Goal: Task Accomplishment & Management: Manage account settings

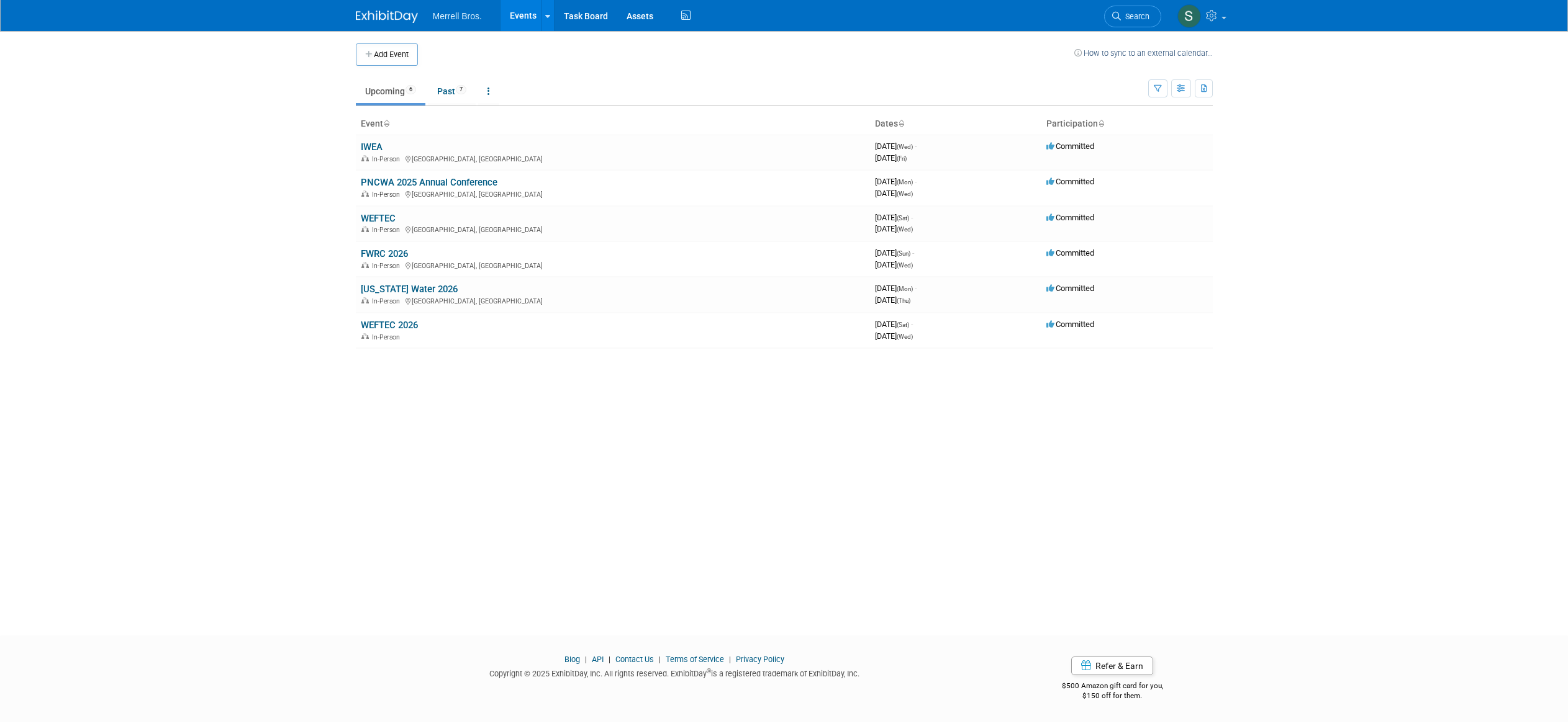
click at [415, 181] on link "PNCWA 2025 Annual Conference" at bounding box center [429, 182] width 137 height 11
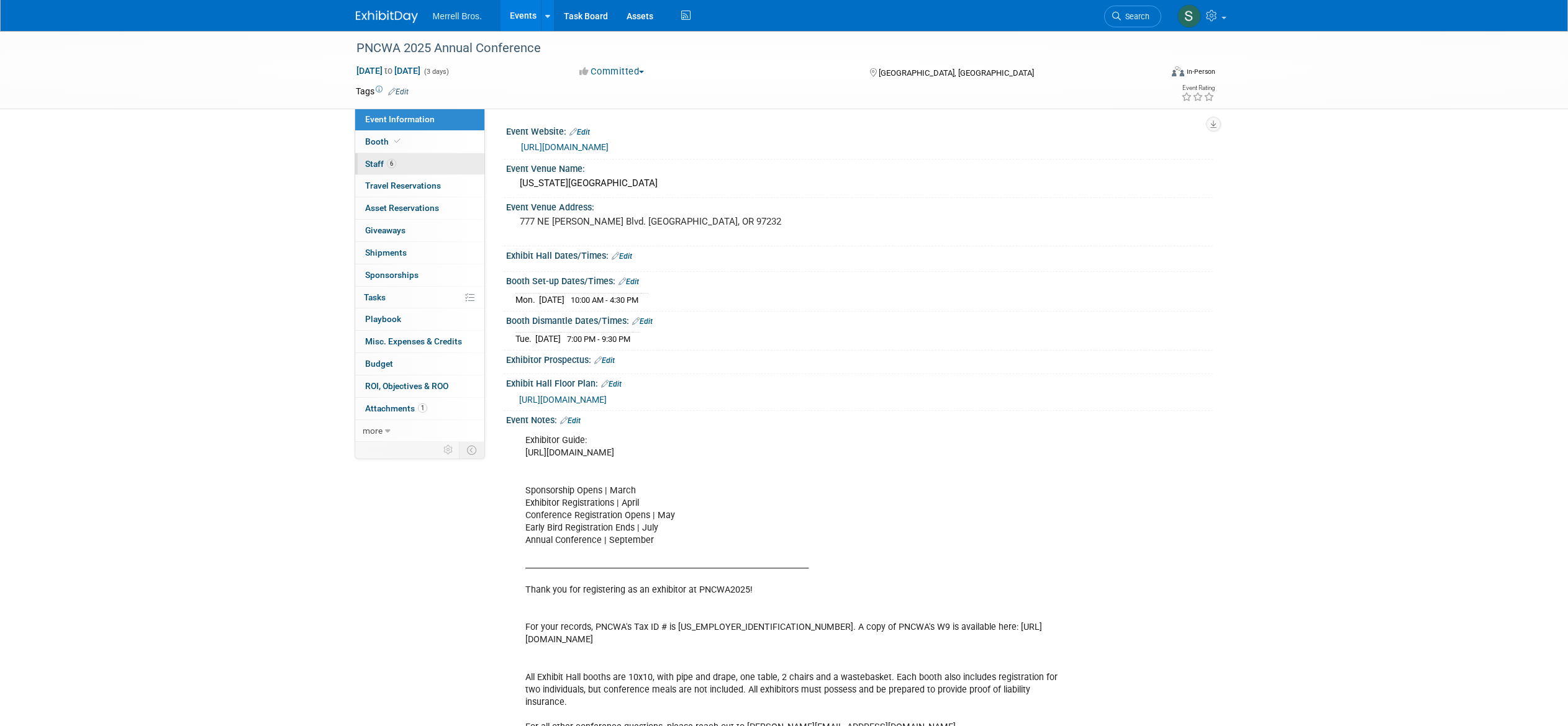
click at [407, 165] on link "6 Staff 6" at bounding box center [419, 164] width 130 height 22
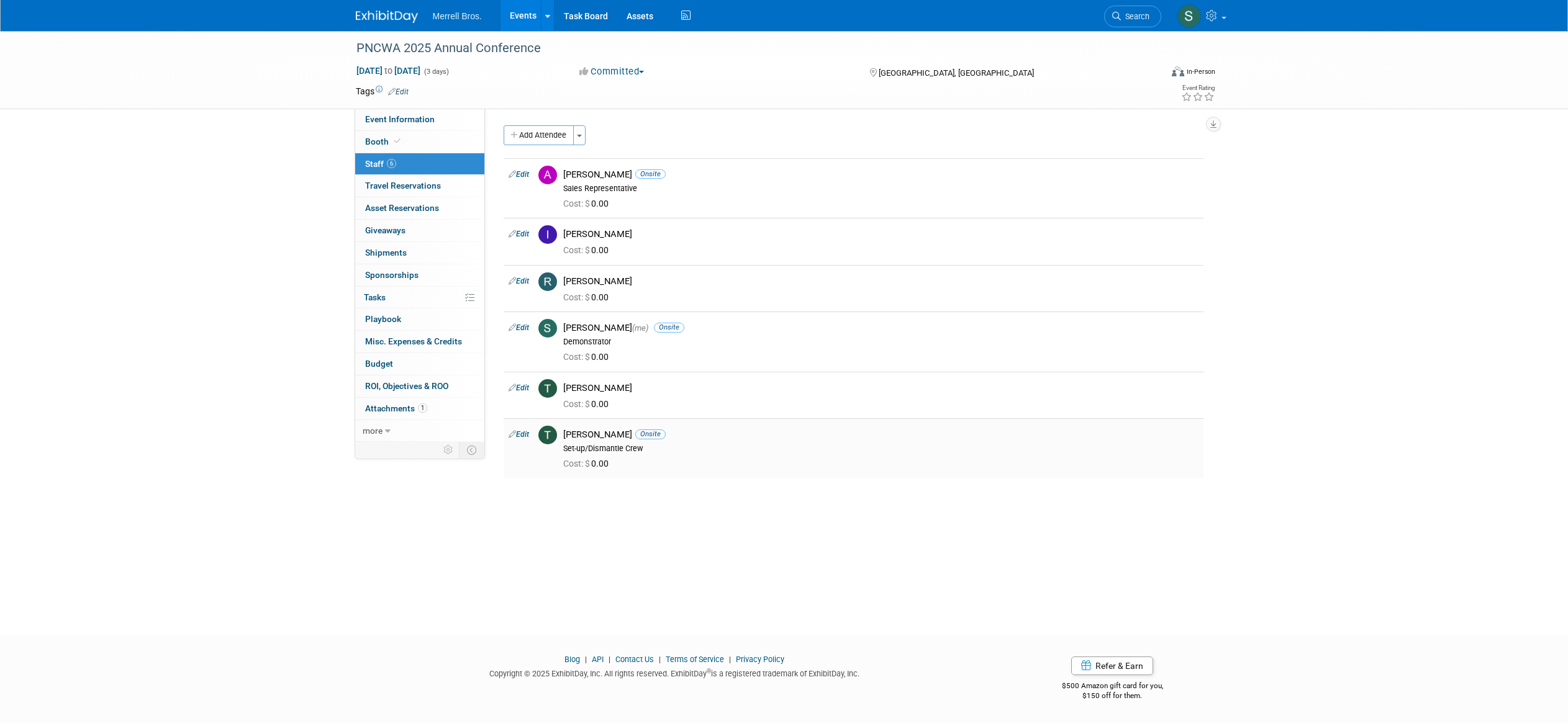
click at [528, 436] on link "Edit" at bounding box center [518, 434] width 21 height 9
select select "f4ae7885-d15f-4856-aff2-2d76946272e6"
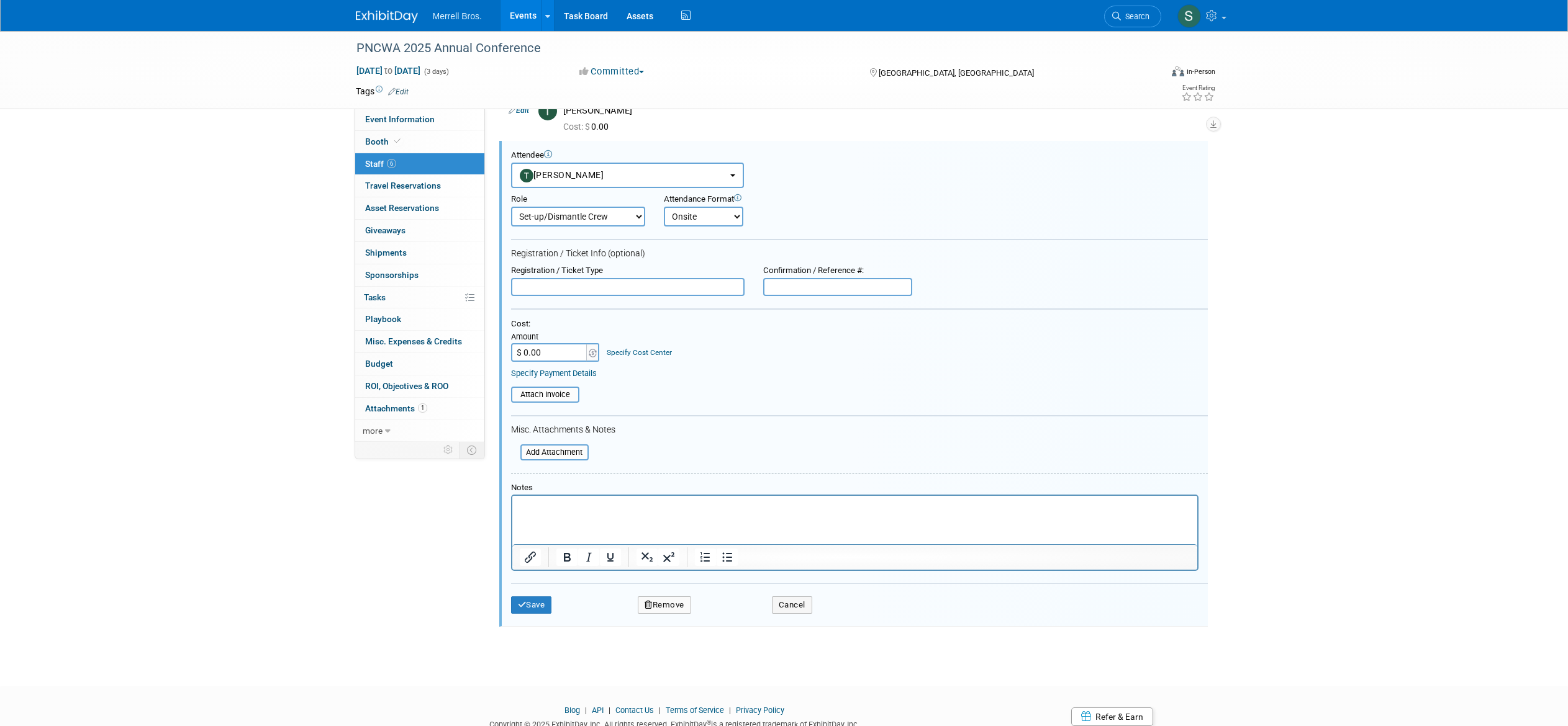
click at [662, 598] on button "Remove" at bounding box center [665, 605] width 53 height 18
click at [725, 610] on link "Yes" at bounding box center [732, 616] width 36 height 20
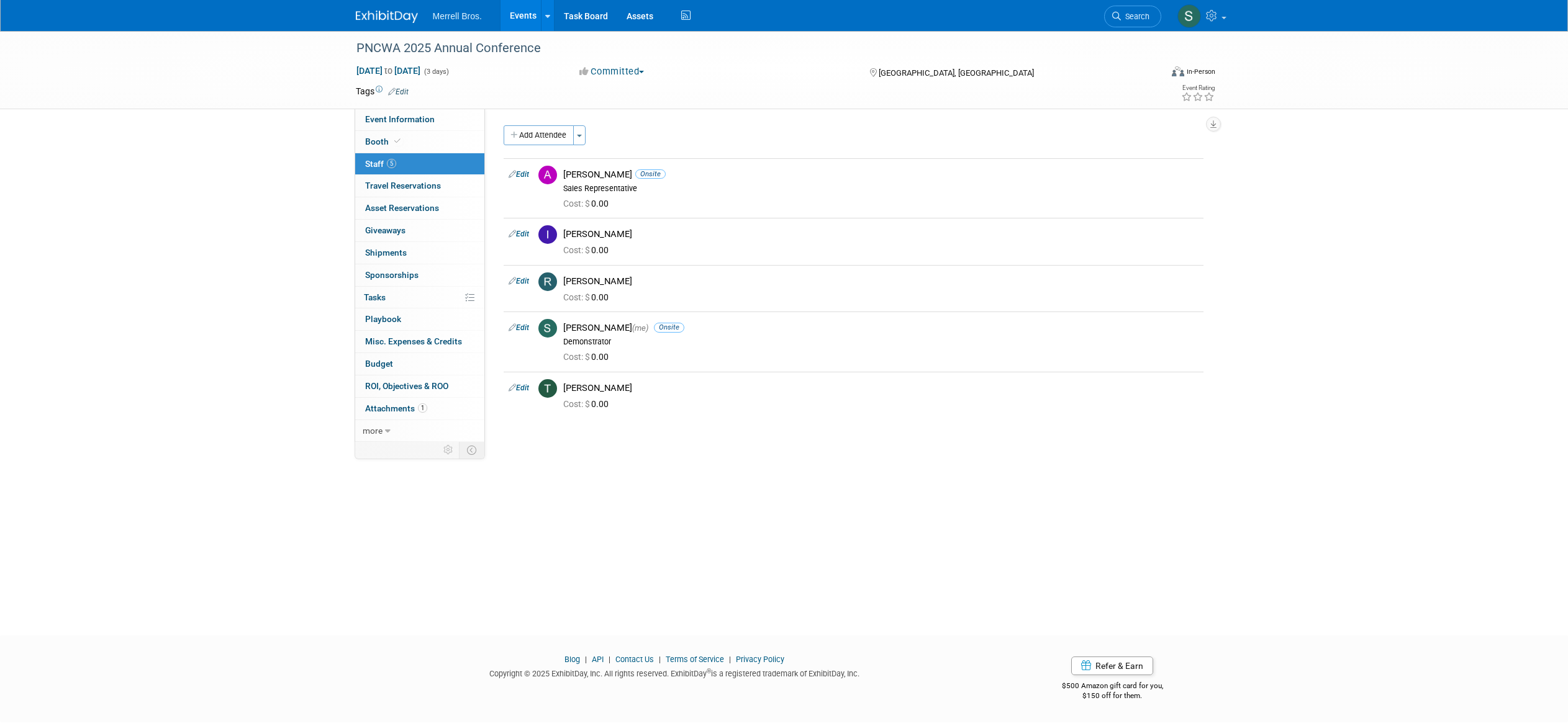
click at [529, 21] on link "Events" at bounding box center [523, 15] width 46 height 31
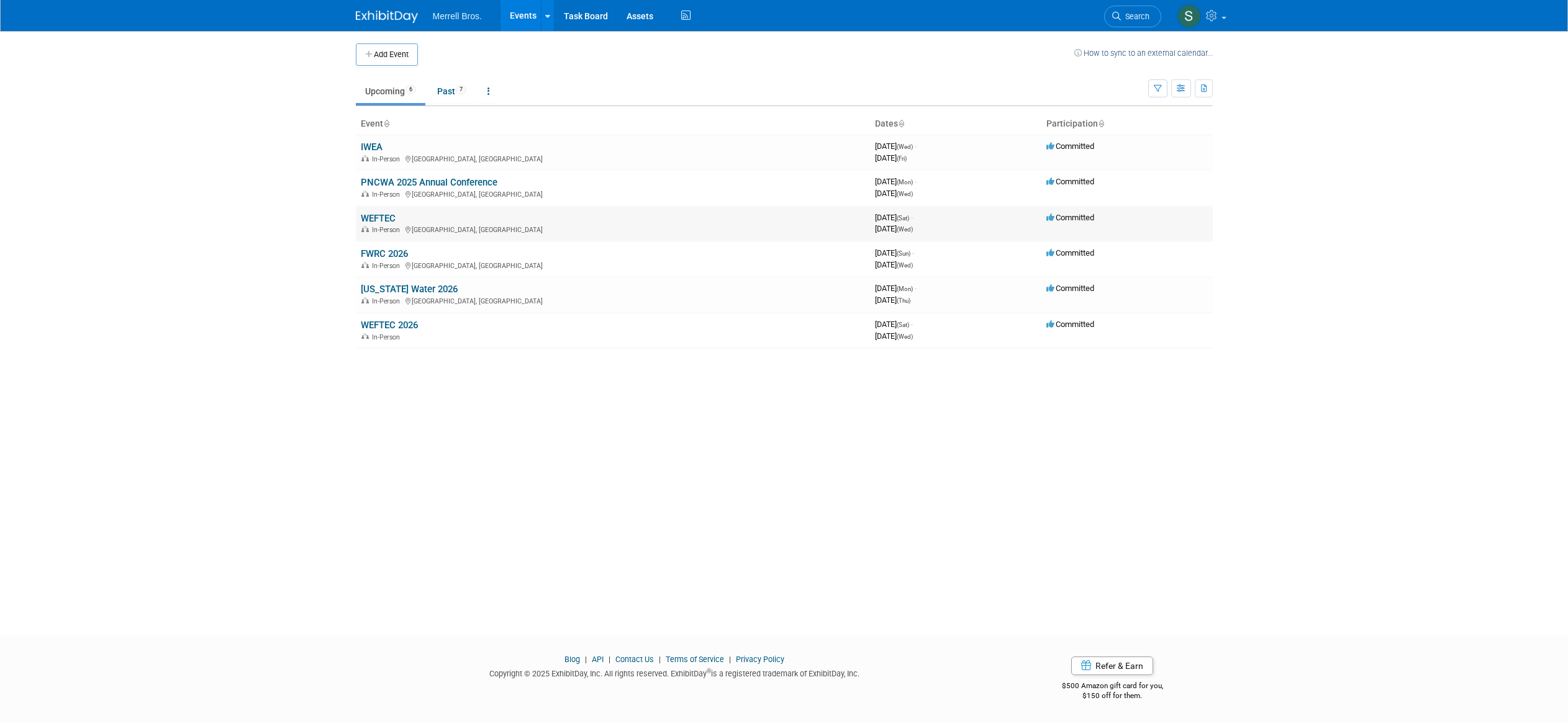
click at [378, 218] on link "WEFTEC" at bounding box center [378, 218] width 35 height 11
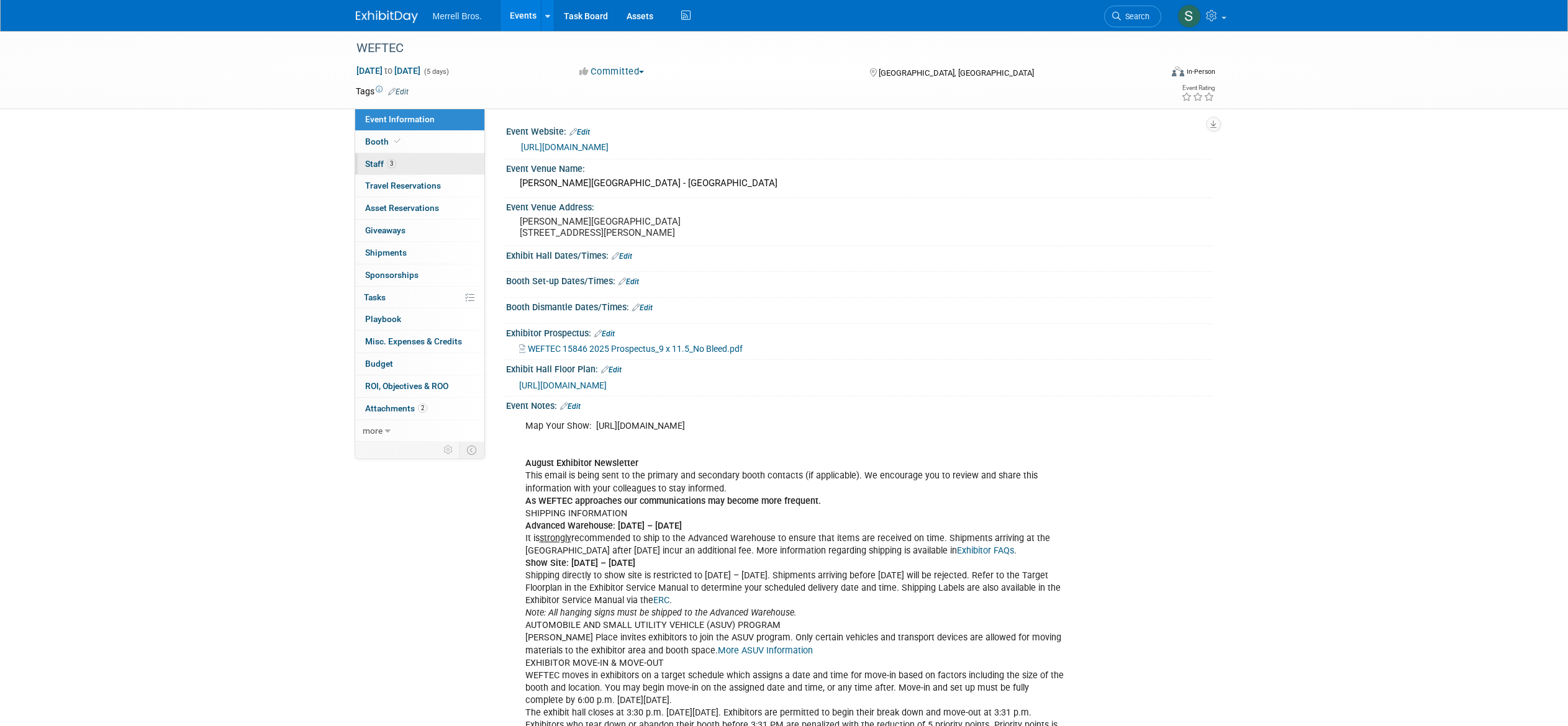
click at [386, 166] on span "Staff 3" at bounding box center [380, 164] width 31 height 10
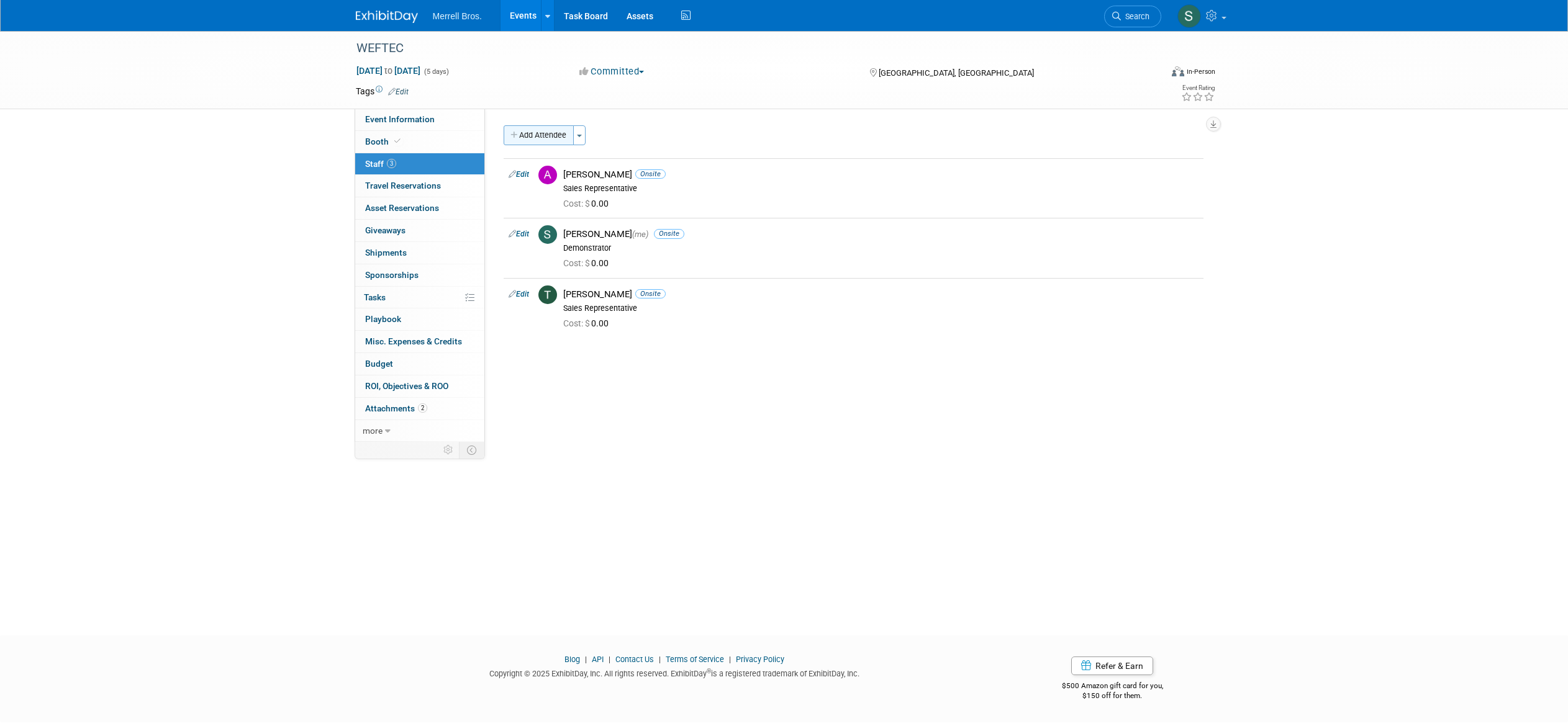
click at [547, 136] on button "Add Attendee" at bounding box center [538, 136] width 70 height 20
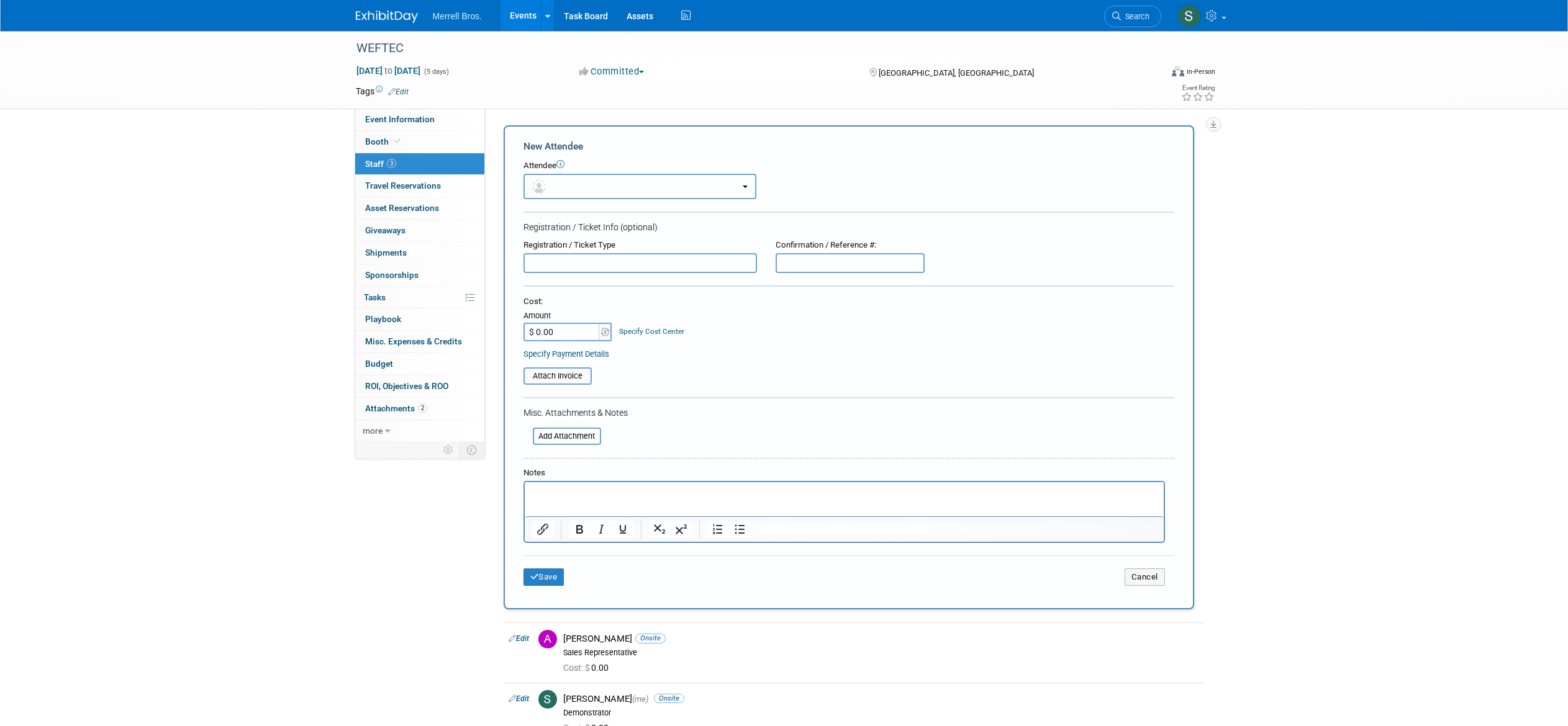
click at [601, 184] on button "button" at bounding box center [639, 187] width 232 height 26
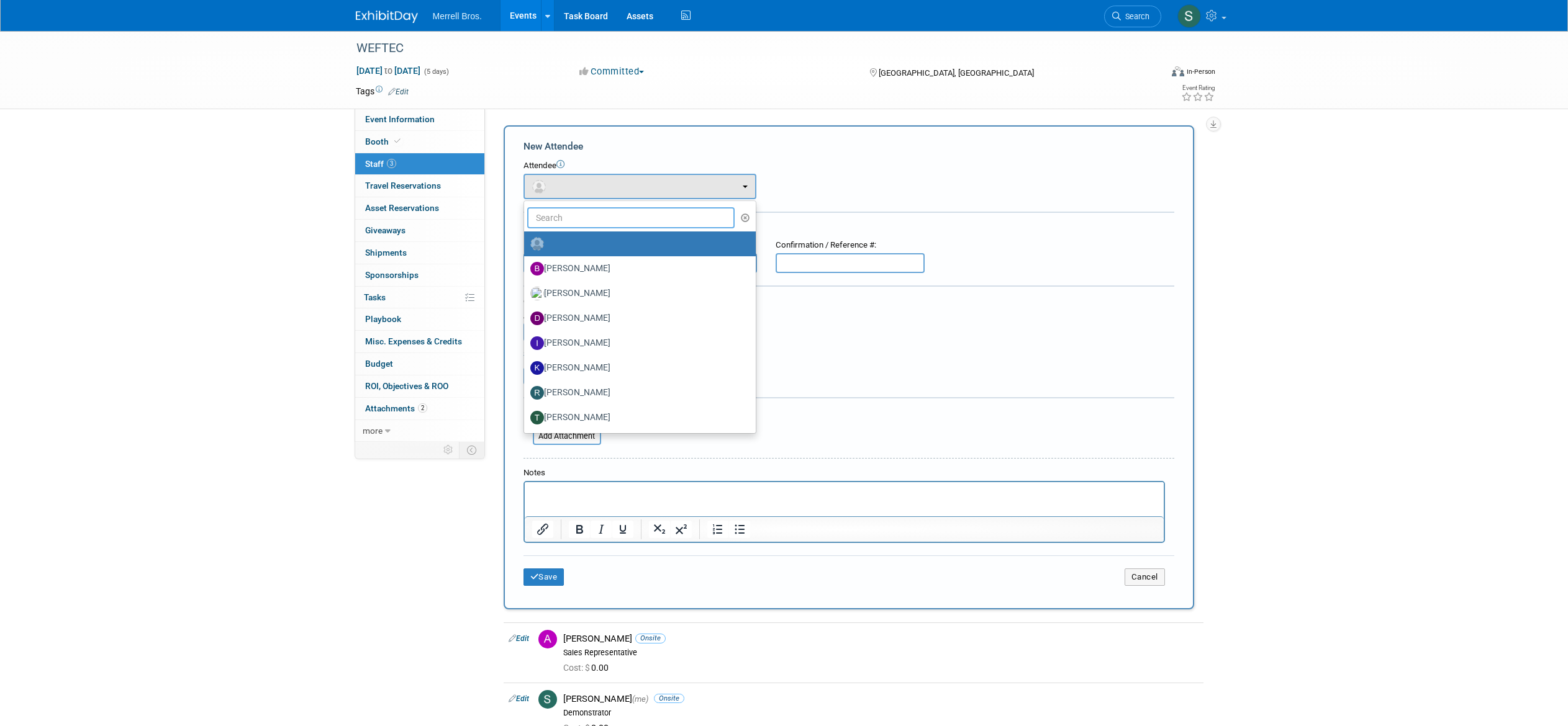
click at [571, 221] on input "text" at bounding box center [631, 218] width 208 height 21
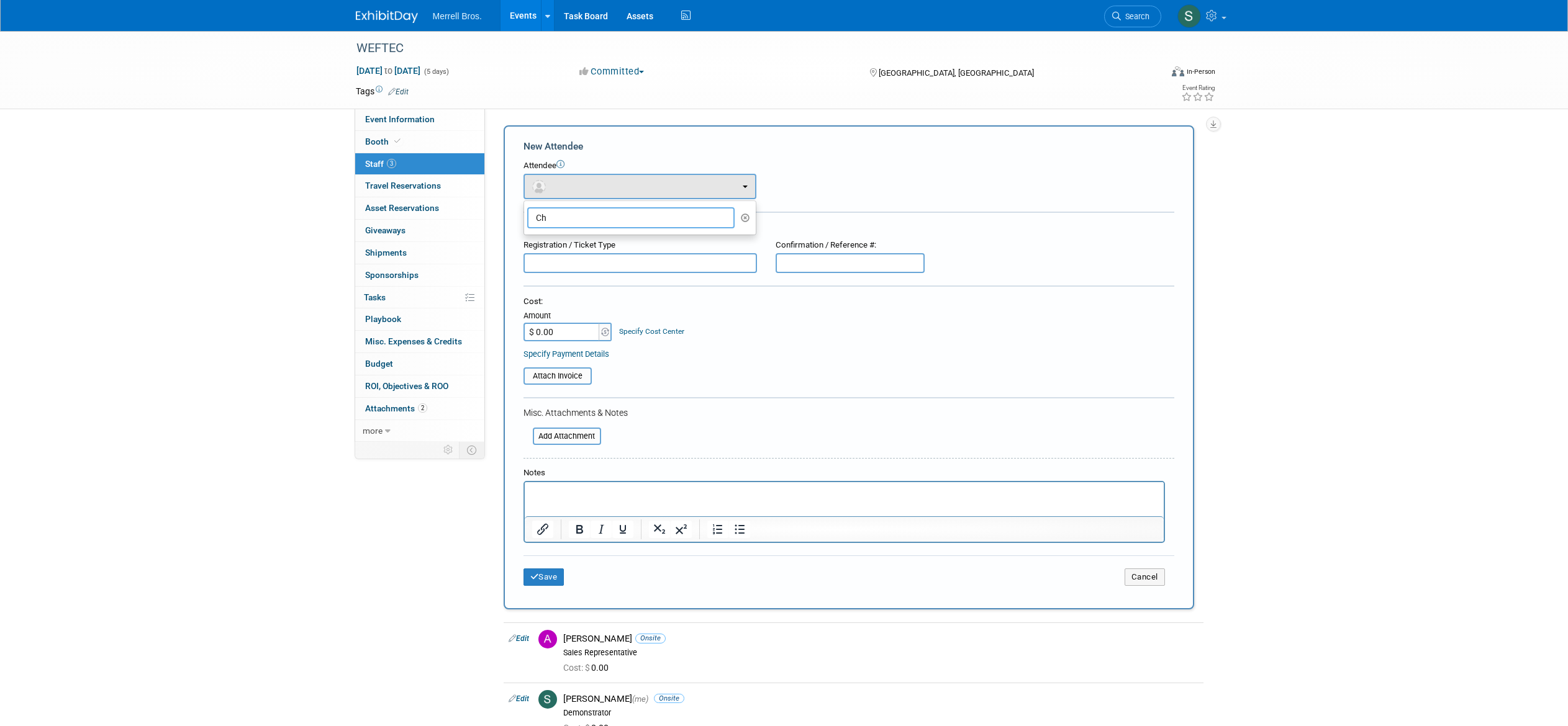
type input "C"
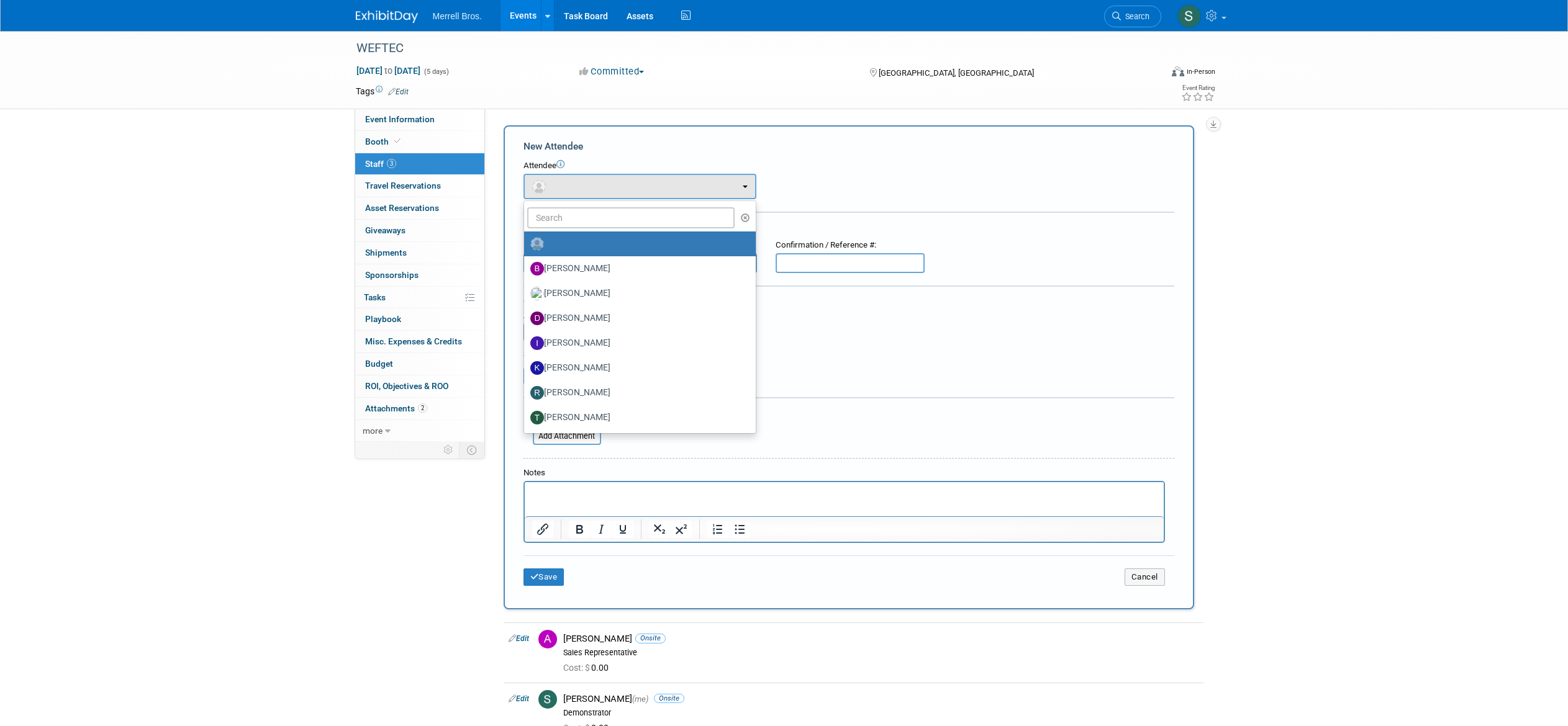
click at [361, 519] on div "Event Information Event Info Booth Booth 3 Staff 3 Staff 0 Travel Reservations …" at bounding box center [784, 422] width 876 height 784
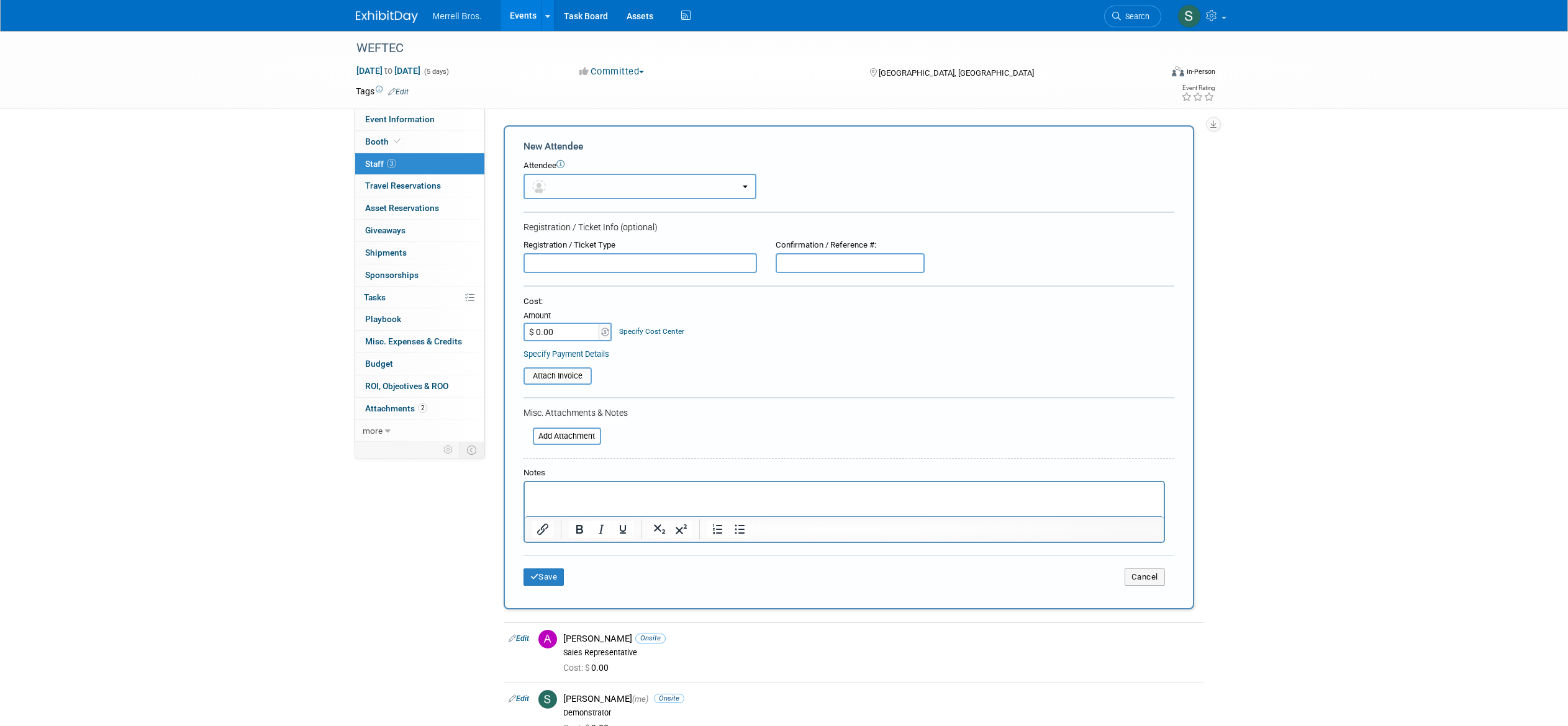
click at [591, 182] on button "button" at bounding box center [639, 187] width 232 height 26
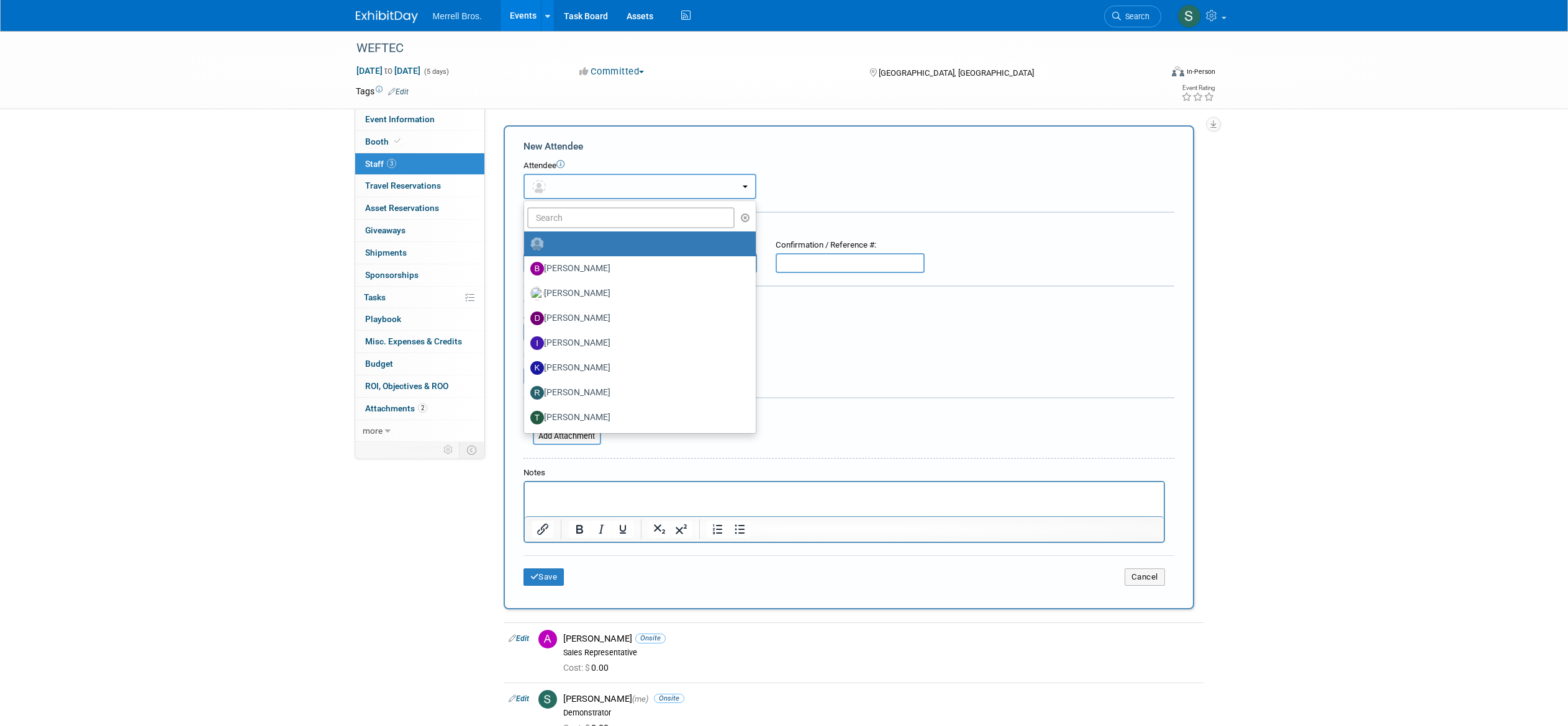
scroll to position [1, 0]
click at [486, 499] on div "Event Information Event Info Booth Booth 3 Staff 3 Staff 0 Travel Reservations …" at bounding box center [784, 421] width 876 height 784
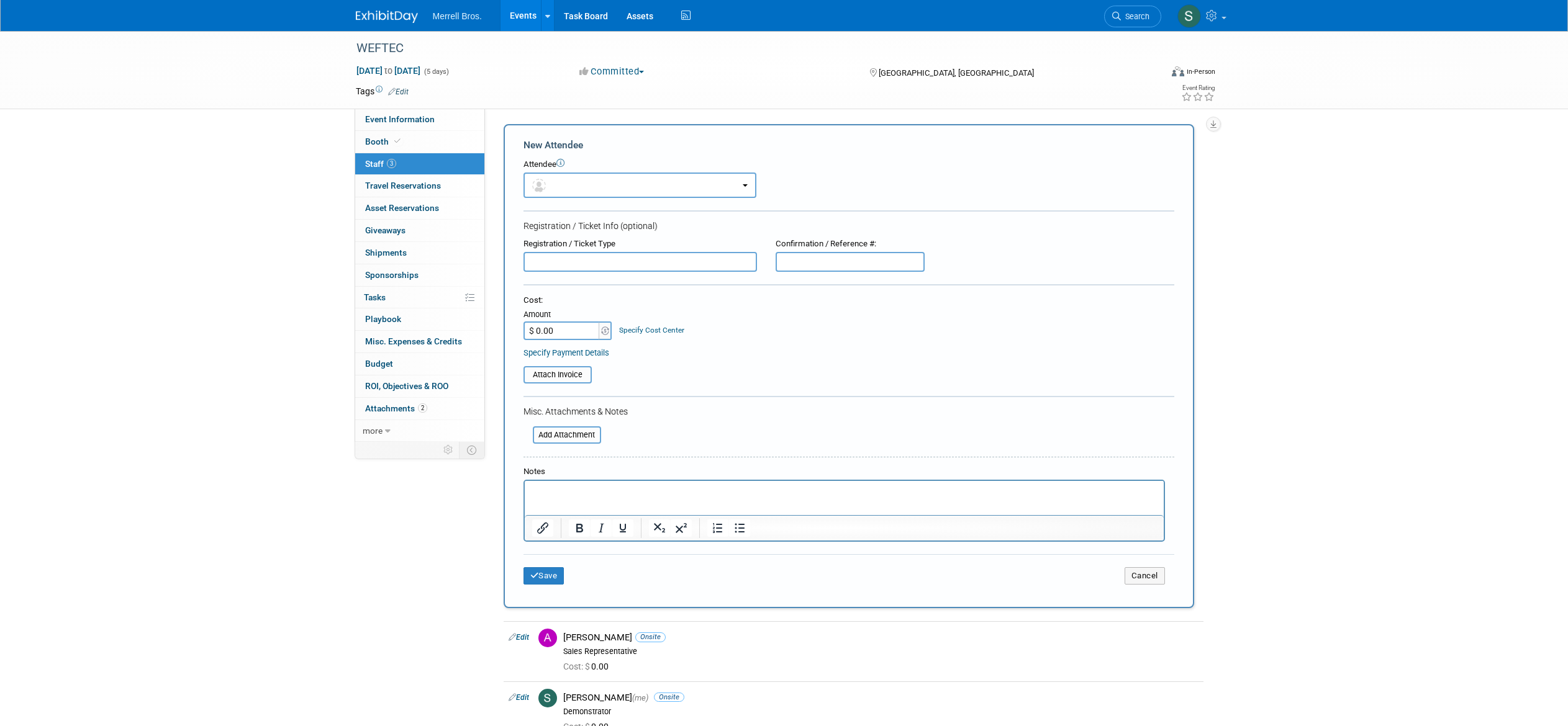
scroll to position [2, 0]
click at [521, 19] on link "Events" at bounding box center [523, 15] width 46 height 31
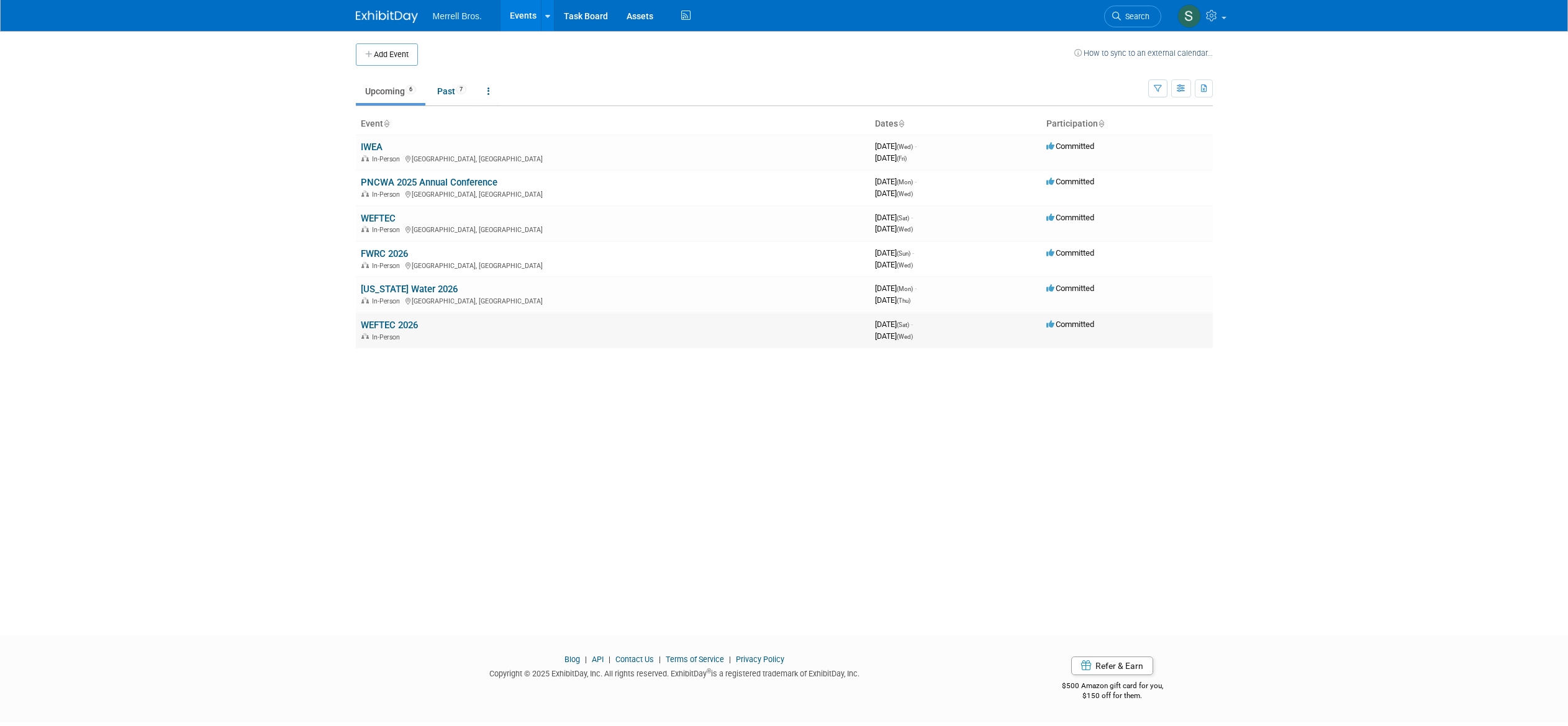
click at [402, 319] on link "WEFTEC 2026" at bounding box center [390, 324] width 57 height 11
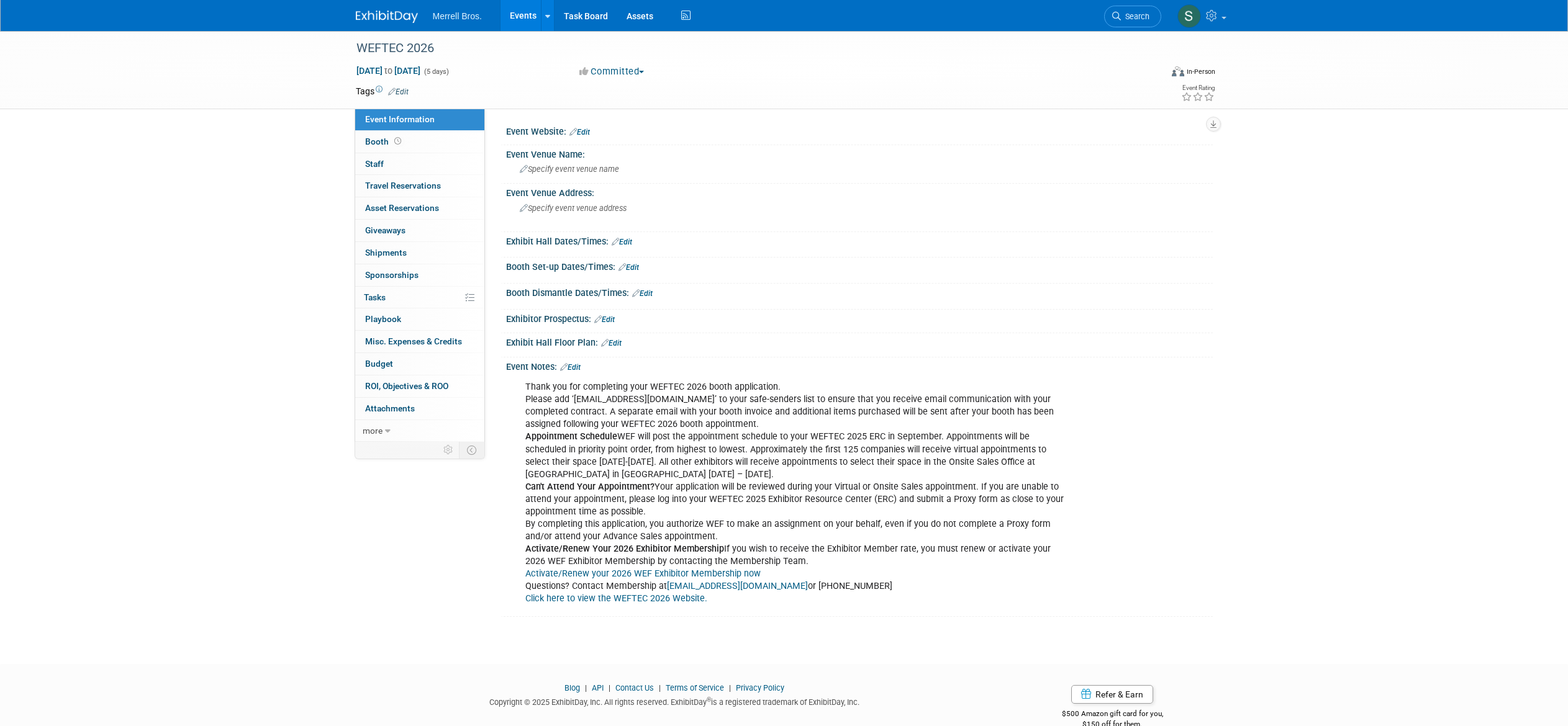
click at [596, 596] on link "Click here to view the WEFTEC 2026 Website." at bounding box center [616, 598] width 182 height 11
click at [572, 209] on span "Specify event venue address" at bounding box center [573, 208] width 107 height 9
click at [563, 169] on span "Specify event venue name" at bounding box center [569, 168] width 99 height 9
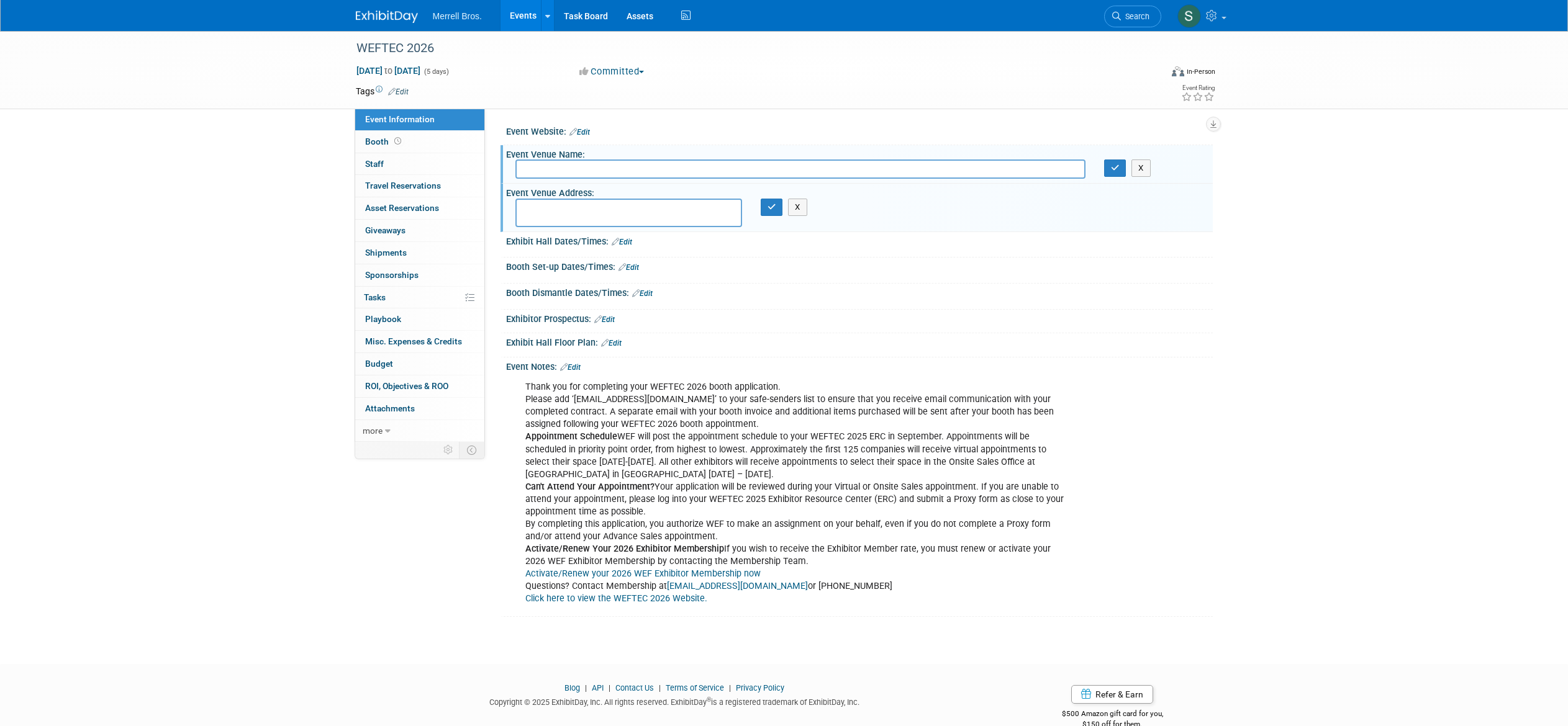
type input "E"
type input "Morial Convention Center"
click at [572, 213] on textarea at bounding box center [628, 213] width 227 height 29
type textarea "[GEOGRAPHIC_DATA], [GEOGRAPHIC_DATA]"
click at [774, 211] on button "button" at bounding box center [772, 208] width 23 height 18
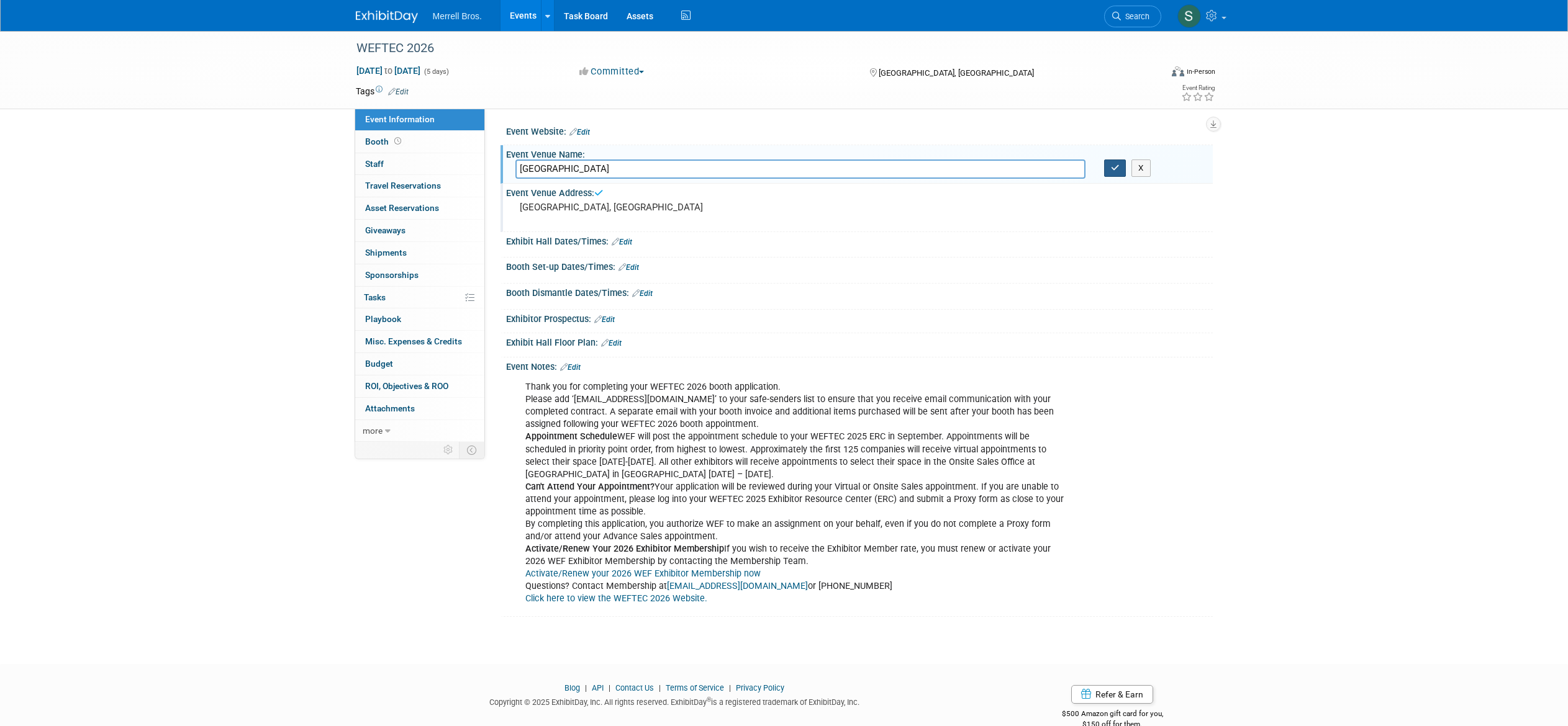
click at [1115, 173] on button "button" at bounding box center [1115, 168] width 23 height 18
click at [517, 15] on link "Events" at bounding box center [523, 15] width 46 height 31
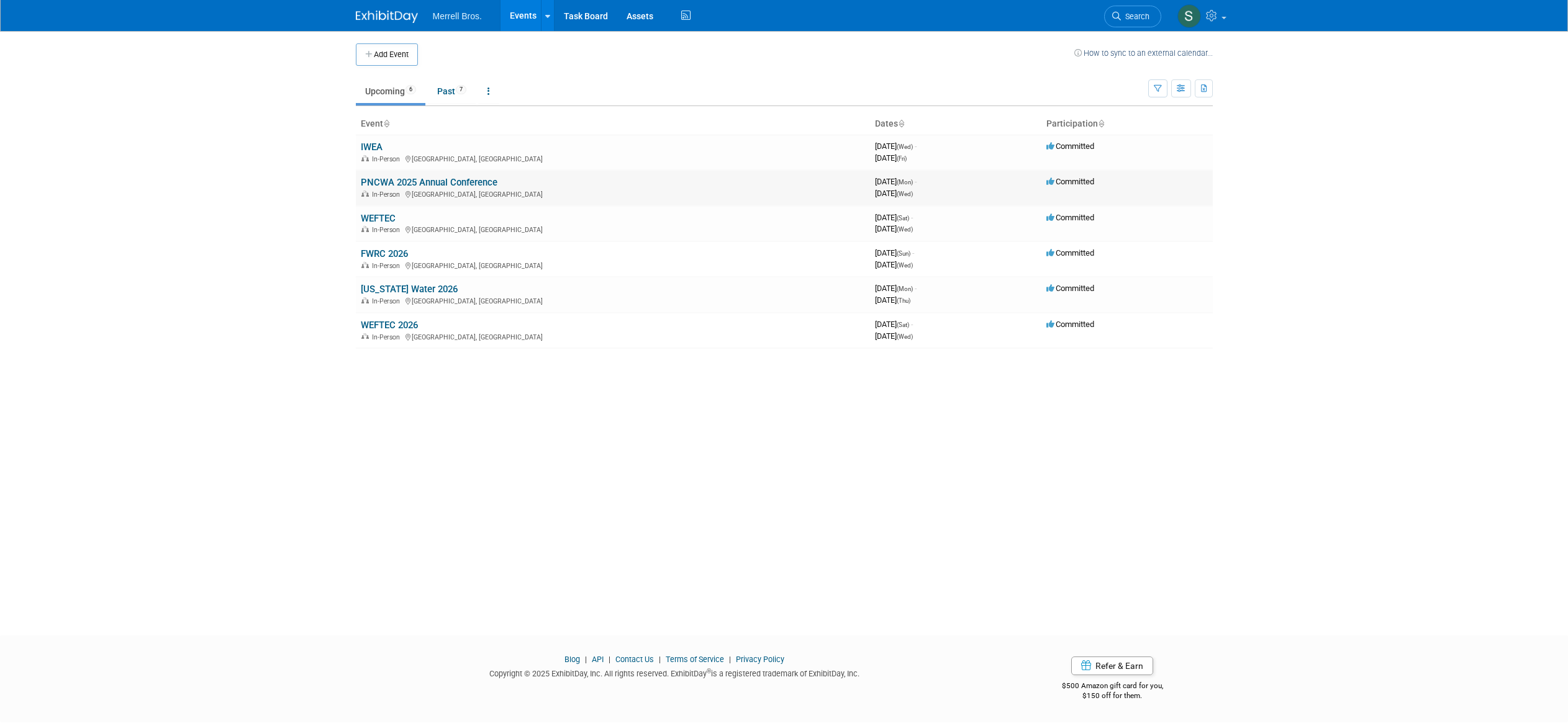
click at [417, 181] on link "PNCWA 2025 Annual Conference" at bounding box center [429, 182] width 137 height 11
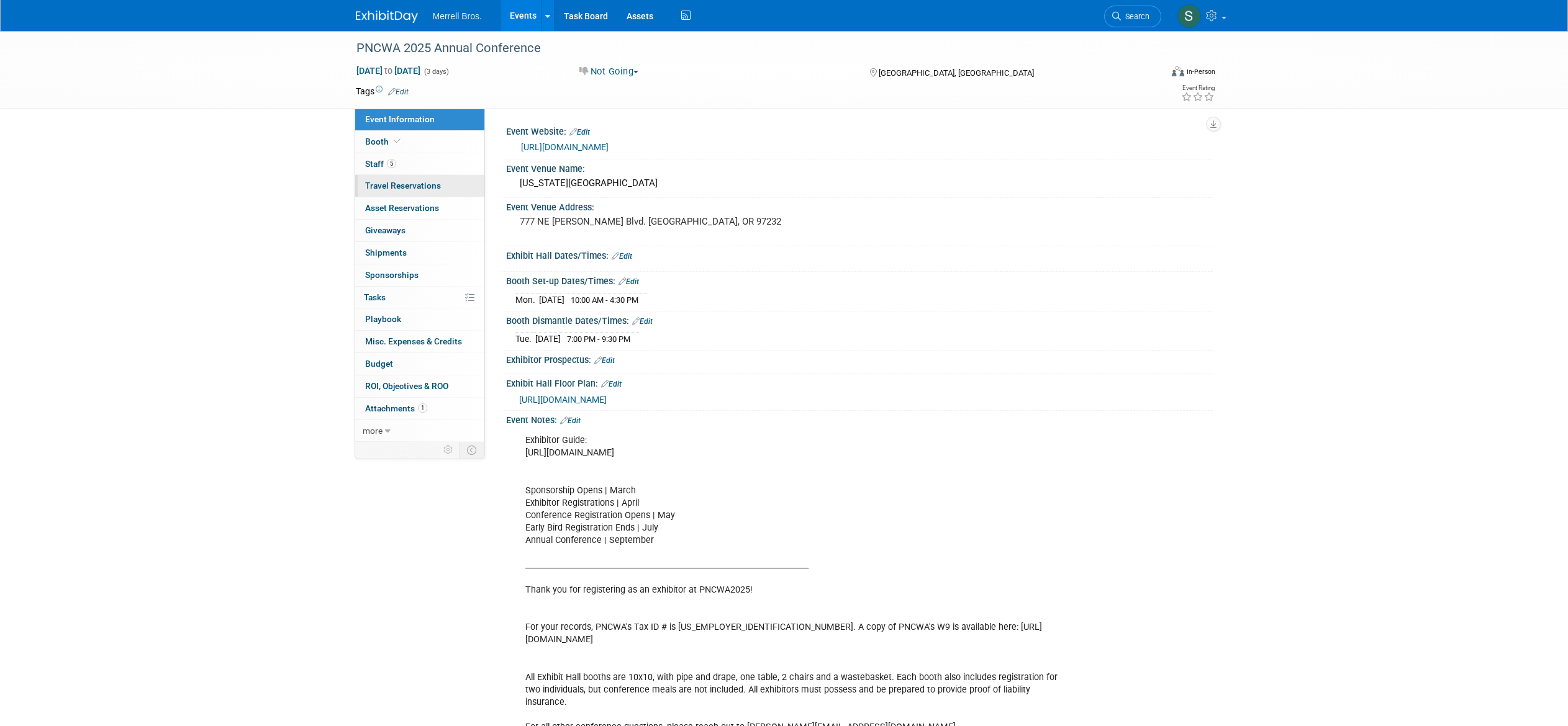
click at [418, 181] on span "Travel Reservations 0" at bounding box center [403, 186] width 76 height 10
